Goal: Task Accomplishment & Management: Use online tool/utility

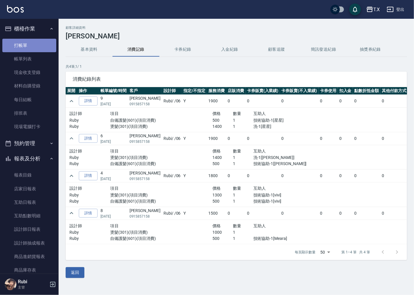
click at [36, 41] on link "打帳單" at bounding box center [29, 45] width 54 height 13
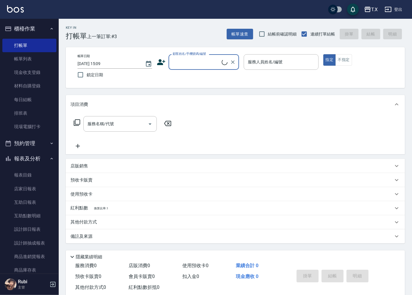
click at [209, 58] on input "顧客姓名/手機號碼/編號" at bounding box center [196, 62] width 50 height 10
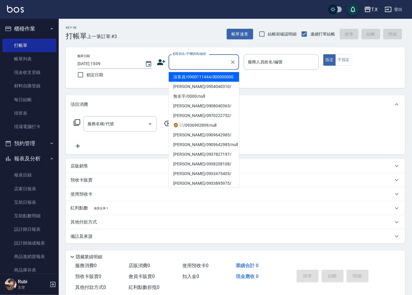
click at [199, 79] on li "沒客資/0900111444/000000000" at bounding box center [203, 77] width 70 height 10
type input "沒客資/0900111444/000000000"
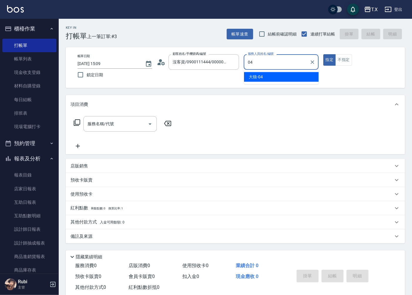
type input "大狼-04"
type button "true"
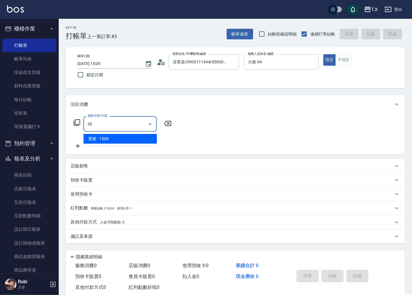
type input "301"
type input "150"
type input "燙髮(301)"
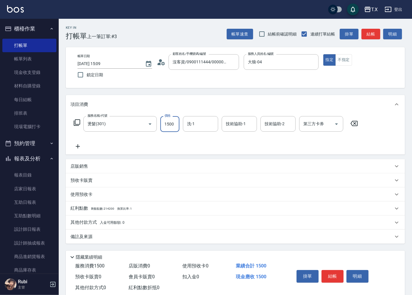
type input "0"
type input "200"
type input "20"
type input "2000"
type input "200"
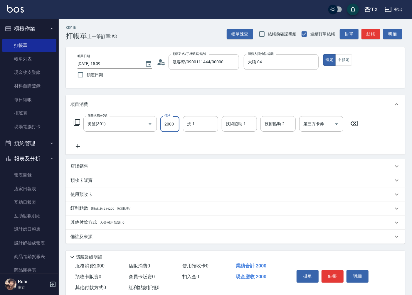
type input "2000"
click at [373, 35] on button "結帳" at bounding box center [370, 34] width 19 height 11
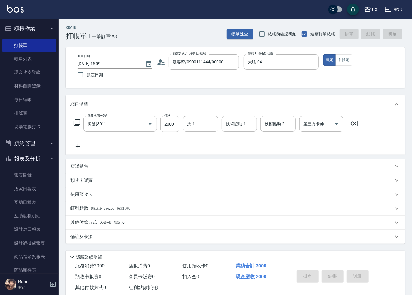
type input "0"
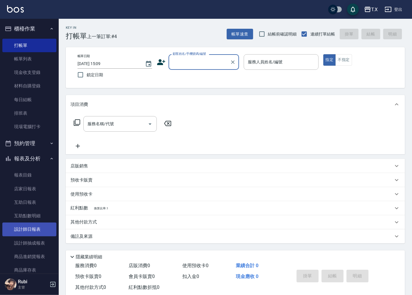
click at [35, 231] on link "設計師日報表" at bounding box center [29, 229] width 54 height 13
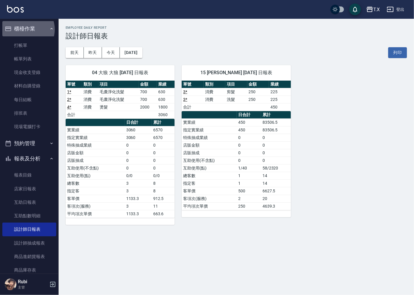
click at [26, 29] on button "櫃檯作業" at bounding box center [29, 28] width 54 height 15
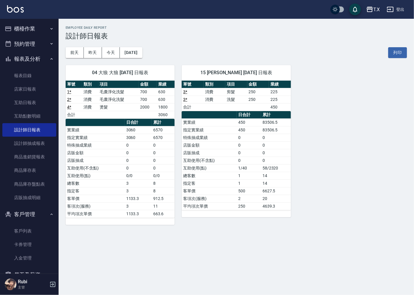
click at [39, 55] on button "報表及分析" at bounding box center [29, 58] width 54 height 15
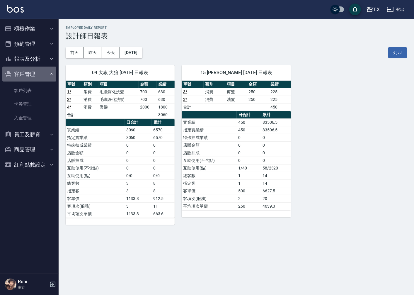
click at [41, 72] on button "客戶管理" at bounding box center [29, 74] width 54 height 15
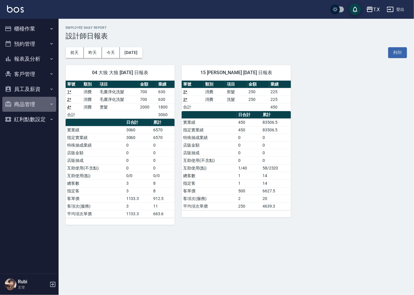
click at [27, 106] on button "商品管理" at bounding box center [29, 104] width 54 height 15
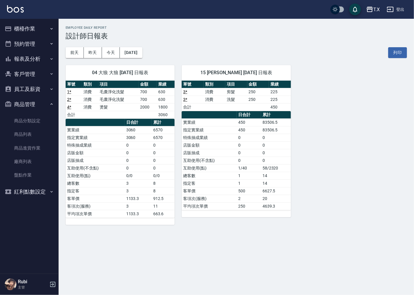
click at [33, 104] on button "商品管理" at bounding box center [29, 104] width 54 height 15
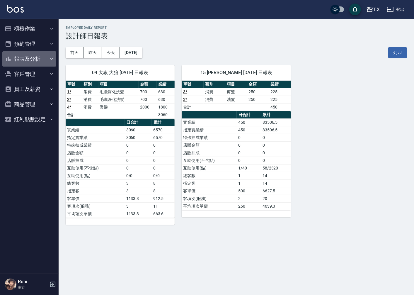
click at [33, 59] on button "報表及分析" at bounding box center [29, 58] width 54 height 15
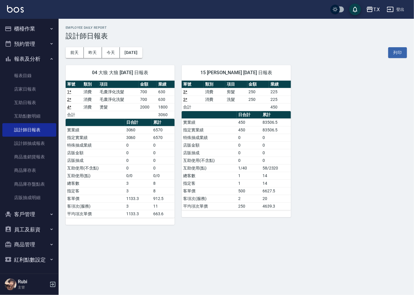
click at [33, 59] on button "報表及分析" at bounding box center [29, 58] width 54 height 15
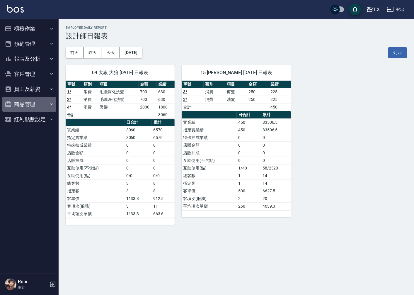
click at [36, 104] on button "商品管理" at bounding box center [29, 104] width 54 height 15
click at [31, 104] on button "商品管理" at bounding box center [29, 104] width 54 height 15
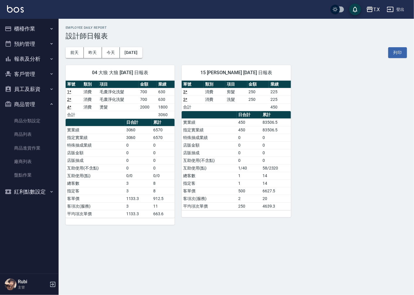
click at [31, 27] on button "櫃檯作業" at bounding box center [29, 28] width 54 height 15
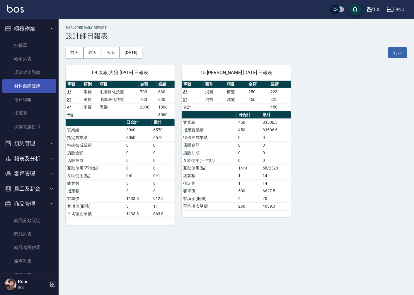
click at [35, 87] on link "材料自購登錄" at bounding box center [29, 85] width 54 height 13
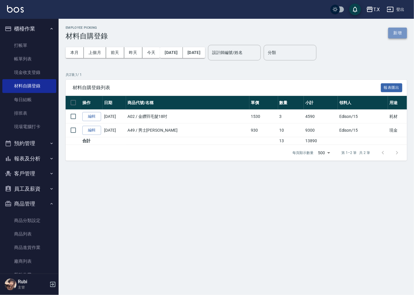
click at [395, 36] on button "新增" at bounding box center [398, 33] width 19 height 11
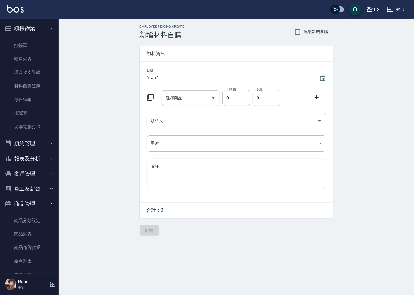
click at [185, 96] on input "選擇商品" at bounding box center [187, 98] width 44 height 10
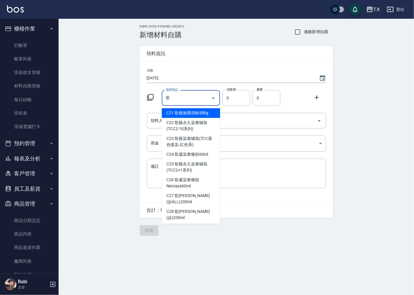
type input "歌薇無塵漂粉500g"
type input "700"
type input "1"
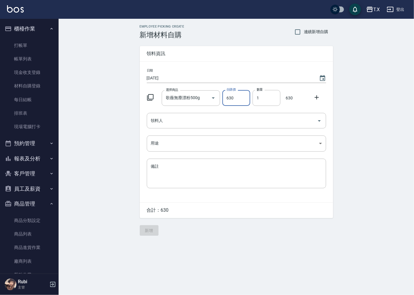
type input "630"
click at [316, 98] on icon at bounding box center [317, 97] width 7 height 7
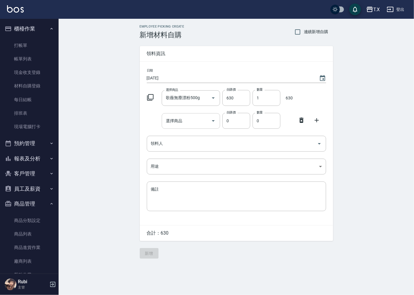
click at [171, 124] on input "選擇商品" at bounding box center [187, 121] width 44 height 10
type input "e"
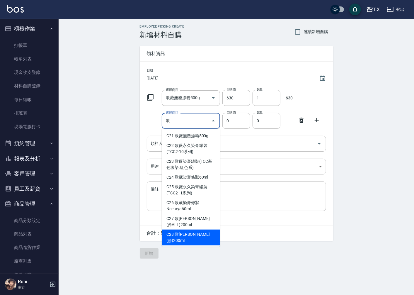
type input "歌[PERSON_NAME](@)200ml"
type input "410"
type input "1"
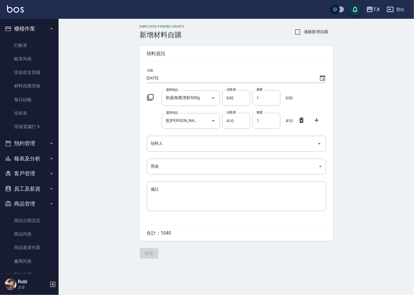
click at [318, 122] on icon at bounding box center [317, 120] width 7 height 7
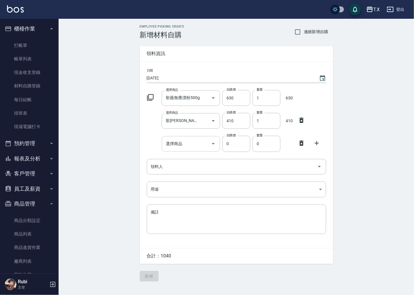
click at [177, 151] on div "選擇商品" at bounding box center [191, 144] width 58 height 16
type input "e"
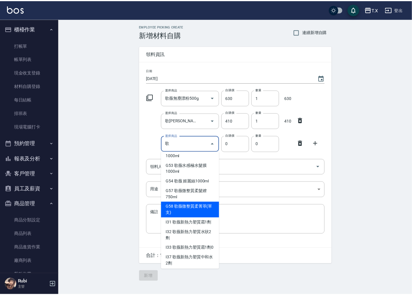
scroll to position [231, 0]
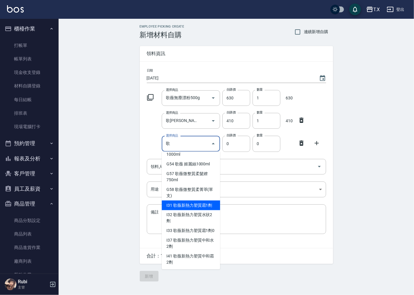
click at [209, 201] on li "I31 歌薇新熱力塑質霜1劑" at bounding box center [191, 206] width 58 height 10
type input "歌薇新熱力塑質霜1劑"
type input "590"
type input "1"
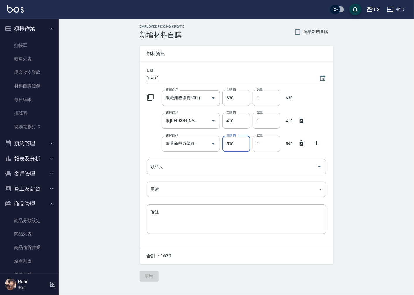
click at [320, 142] on icon at bounding box center [317, 143] width 7 height 7
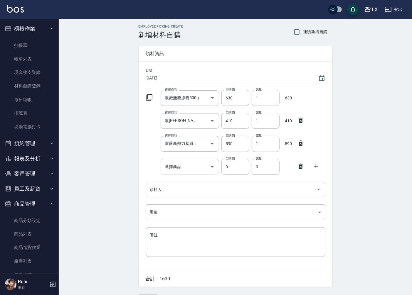
click at [207, 162] on div at bounding box center [211, 167] width 9 height 16
type input "e"
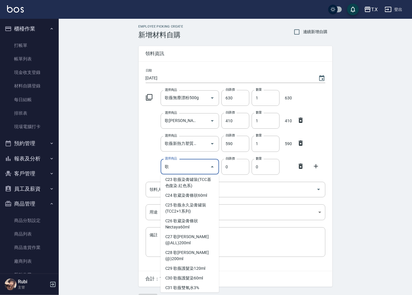
scroll to position [43, 0]
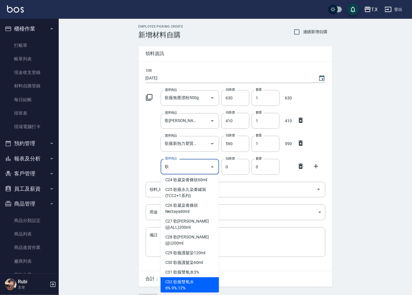
type input "歌"
type input "330"
type input "歌薇雙氧水6%.9%.12%"
type input "1"
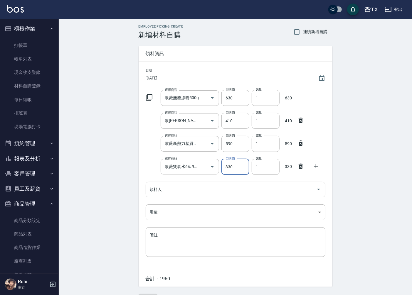
click at [319, 163] on icon at bounding box center [315, 166] width 7 height 7
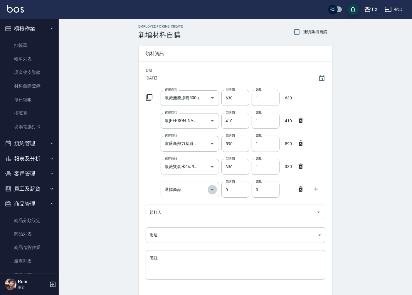
click at [208, 188] on button "Open" at bounding box center [211, 189] width 9 height 9
click at [192, 190] on input "選擇商品" at bounding box center [185, 190] width 44 height 10
type input "e"
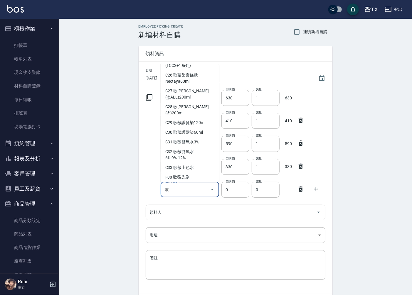
scroll to position [72, 0]
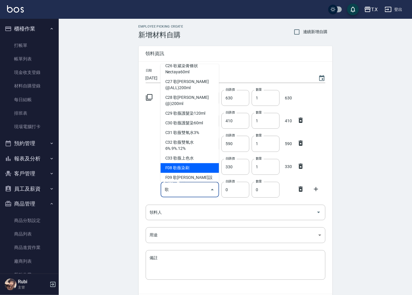
type input "歌"
type input "100"
type input "歌薇染刷"
type input "1"
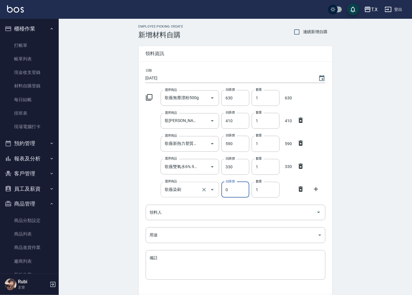
type input "0"
click at [193, 190] on input "歌薇染刷" at bounding box center [181, 190] width 37 height 10
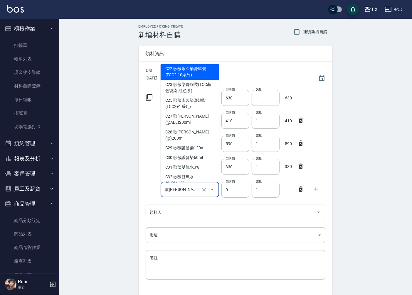
scroll to position [2, 0]
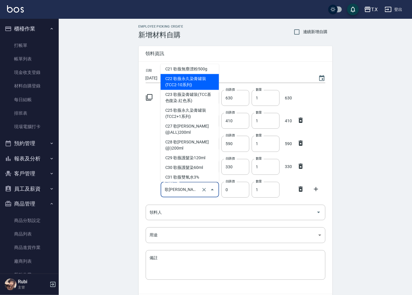
type input "歌薇永久染膏罐裝(TCC2-10系列)"
type input "580"
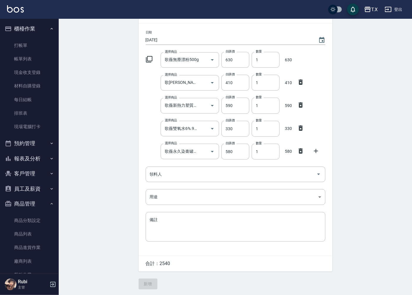
scroll to position [39, 0]
click at [271, 122] on input "1" at bounding box center [265, 129] width 28 height 16
click at [274, 119] on div "數量 1 數量" at bounding box center [264, 127] width 30 height 18
click at [269, 123] on input "1" at bounding box center [265, 129] width 28 height 16
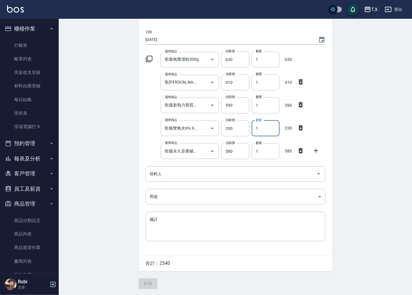
click at [269, 123] on input "1" at bounding box center [265, 129] width 28 height 16
type input "2"
click at [268, 147] on input "1" at bounding box center [265, 151] width 28 height 16
drag, startPoint x: 268, startPoint y: 147, endPoint x: 265, endPoint y: 148, distance: 3.0
click at [265, 148] on input "1" at bounding box center [265, 151] width 28 height 16
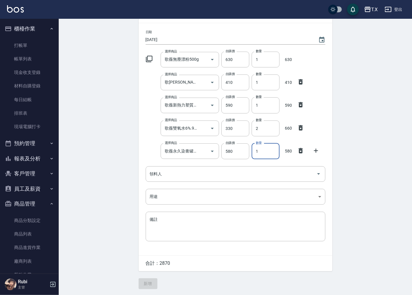
click at [265, 148] on input "1" at bounding box center [265, 151] width 28 height 16
type input "3"
click at [302, 101] on icon at bounding box center [300, 104] width 7 height 7
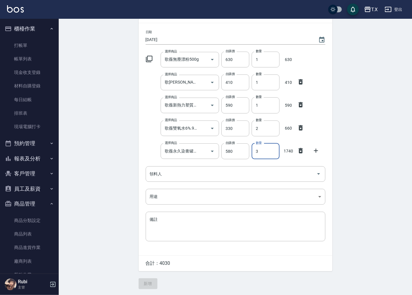
type input "歌薇雙氧水6%.9%.12%"
type input "330"
type input "2"
type input "歌薇永久染膏罐裝(TCC2-10系列)"
type input "580"
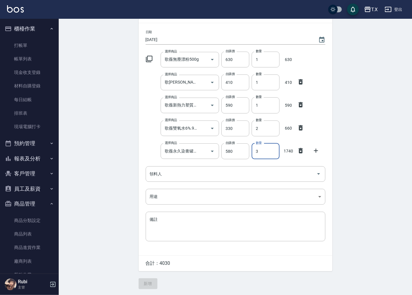
type input "3"
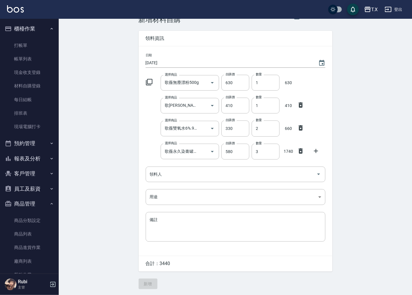
scroll to position [16, 0]
click at [241, 127] on input "330" at bounding box center [235, 129] width 28 height 16
drag, startPoint x: 80, startPoint y: 192, endPoint x: 83, endPoint y: 191, distance: 3.6
click at [80, 192] on div "Employee Picking Create 新增材料自購 連續新增自購 領料資訊 日期 [DATE] 選擇商品 歌薇無塵漂粉500g 選擇商品 自購價 6…" at bounding box center [235, 150] width 353 height 292
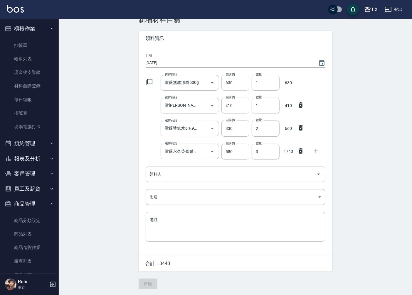
click at [241, 84] on input "630" at bounding box center [235, 83] width 28 height 16
click at [242, 84] on input "630" at bounding box center [235, 83] width 28 height 16
type input "700"
click at [254, 41] on div "領料資訊" at bounding box center [235, 38] width 194 height 15
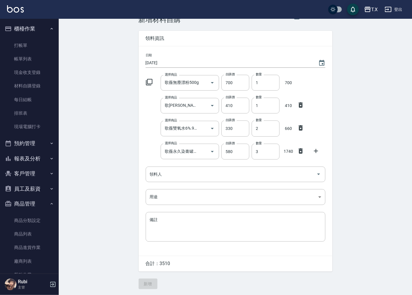
click at [148, 284] on div "Employee Picking Create 新增材料自購 連續新增自購 領料資訊 日期 [DATE] 選擇商品 歌薇無塵漂粉500g 選擇商品 自購價 7…" at bounding box center [235, 150] width 205 height 292
click at [213, 175] on input "領料人" at bounding box center [230, 174] width 165 height 10
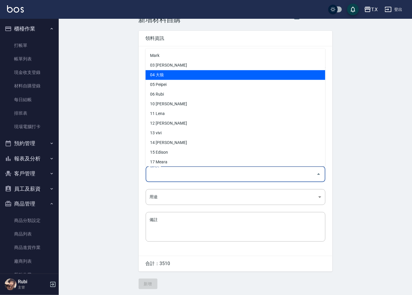
click at [172, 72] on li "04 大狼" at bounding box center [235, 75] width 180 height 10
type input "大狼"
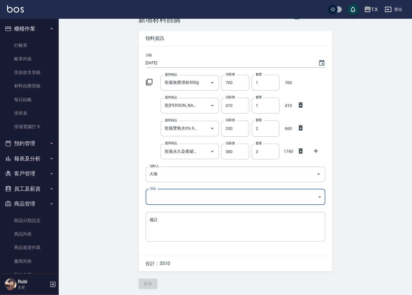
click at [272, 194] on body "T.X 登出 櫃檯作業 打帳單 帳單列表 現金收支登錄 材料自購登錄 每日結帳 排班表 現場電腦打卡 預約管理 預約管理 單日預約紀錄 單週預約紀錄 報表及分…" at bounding box center [206, 140] width 412 height 310
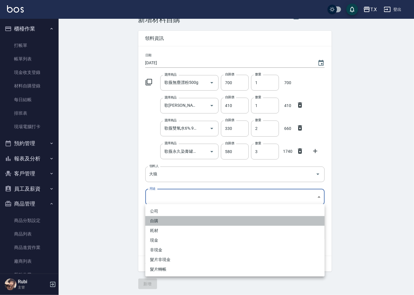
click at [190, 220] on li "自購" at bounding box center [235, 221] width 180 height 10
type input "自購"
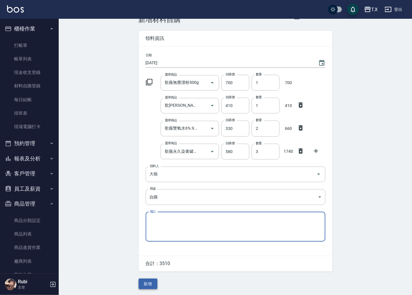
click at [148, 281] on button "新增" at bounding box center [147, 284] width 19 height 11
